Goal: Task Accomplishment & Management: Manage account settings

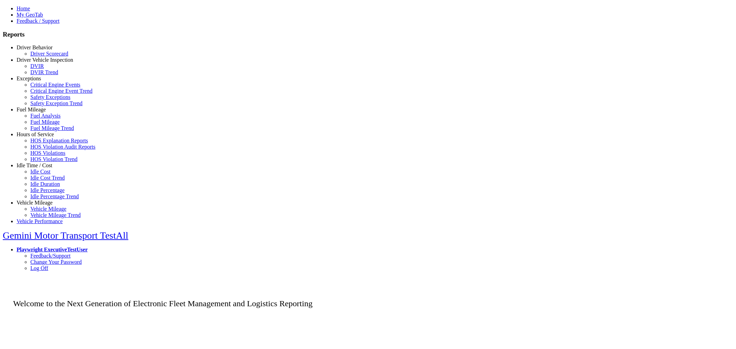
click at [88, 247] on link "Playwright ExecutiveTestUser" at bounding box center [52, 250] width 71 height 6
click at [82, 259] on link "Change Your Password" at bounding box center [55, 262] width 51 height 6
